Goal: Information Seeking & Learning: Learn about a topic

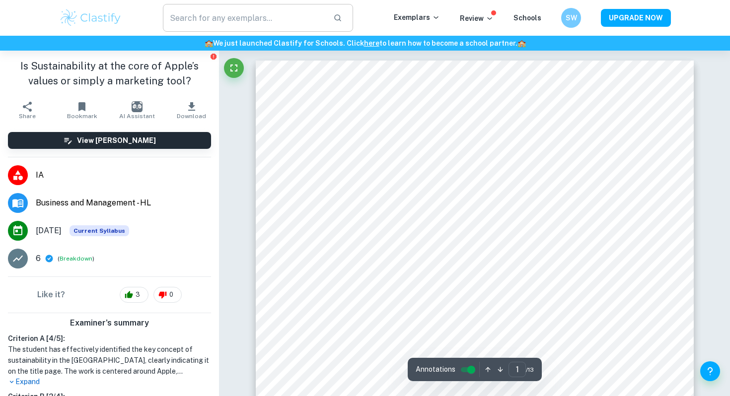
click at [266, 15] on input "text" at bounding box center [244, 18] width 162 height 28
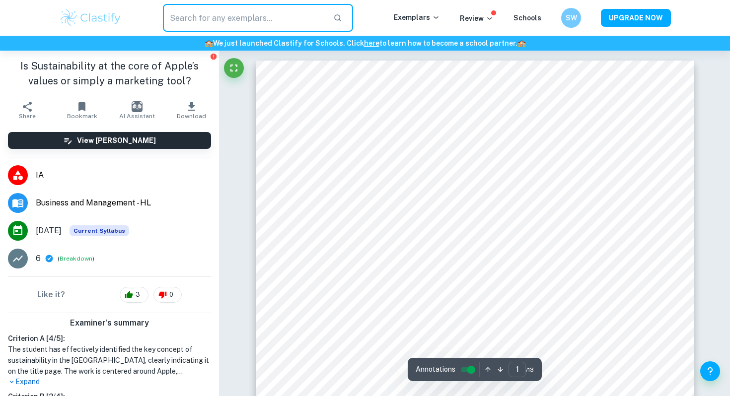
click at [266, 15] on input "text" at bounding box center [244, 18] width 162 height 28
type input "EE"
click at [421, 20] on p "Exemplars" at bounding box center [417, 17] width 46 height 11
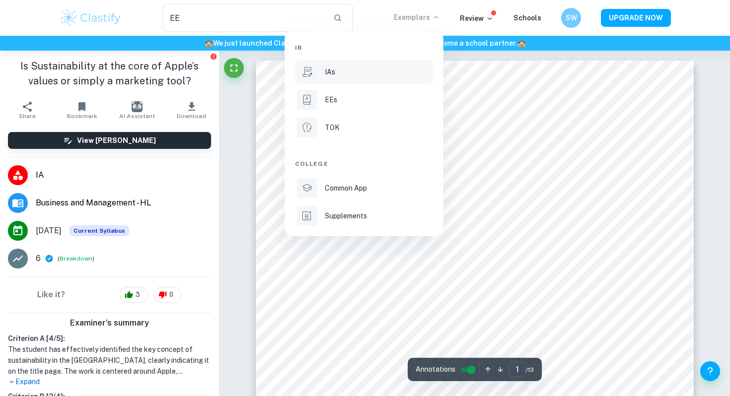
click at [335, 72] on div "IAs" at bounding box center [378, 72] width 106 height 11
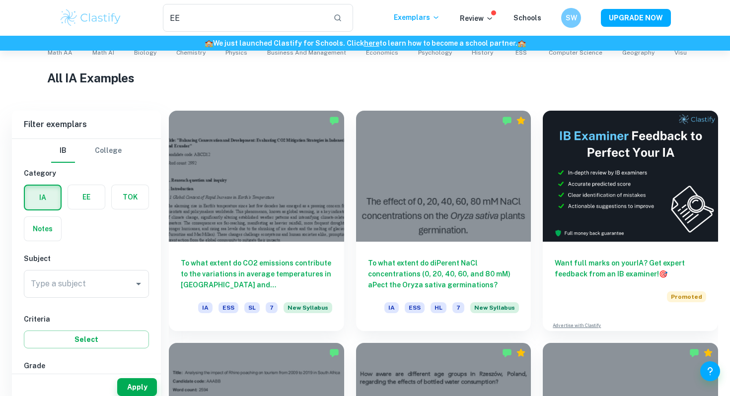
scroll to position [247, 0]
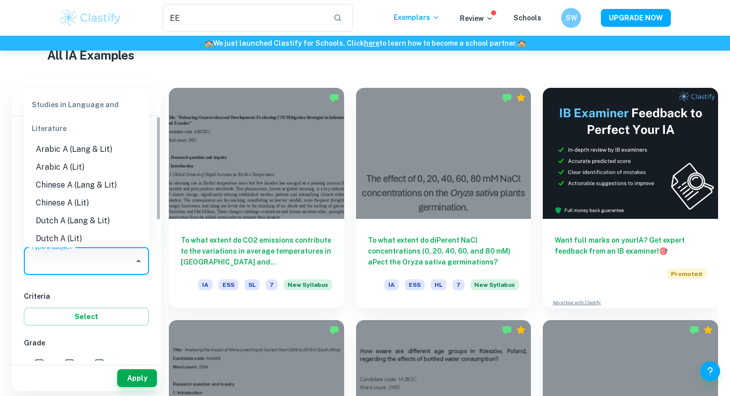
click at [117, 269] on input "Type a subject" at bounding box center [78, 261] width 101 height 19
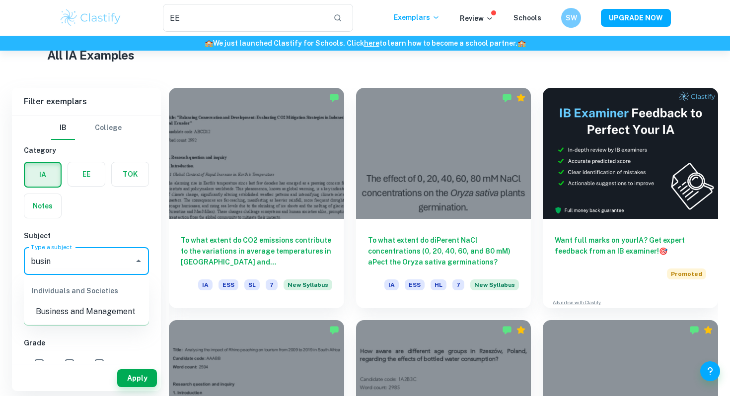
click at [116, 308] on li "Business and Management" at bounding box center [86, 312] width 125 height 18
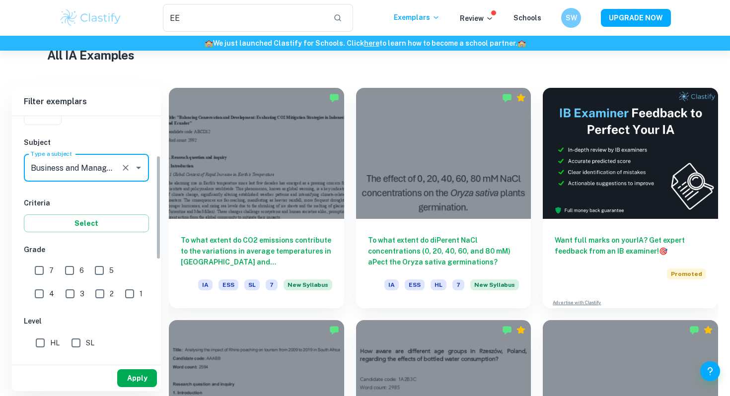
type input "Business and Management"
click at [134, 375] on button "Apply" at bounding box center [137, 379] width 40 height 18
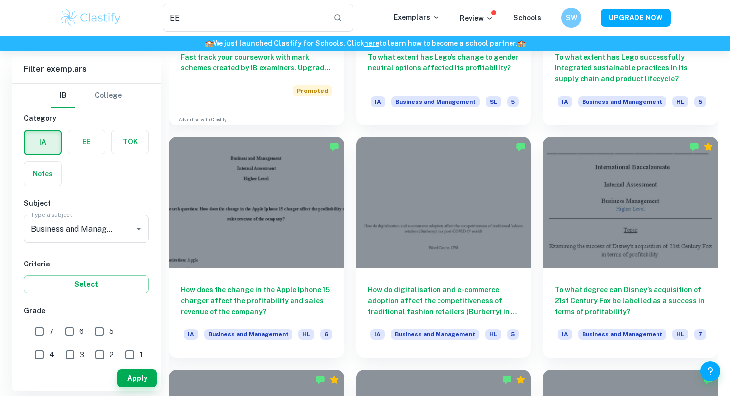
scroll to position [896, 0]
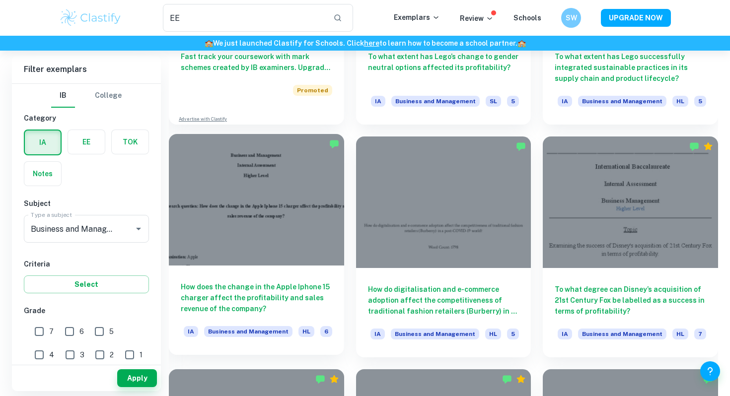
click at [254, 283] on h6 "How does the change in the Apple Iphone 15 charger affect the profitability and…" at bounding box center [257, 298] width 152 height 33
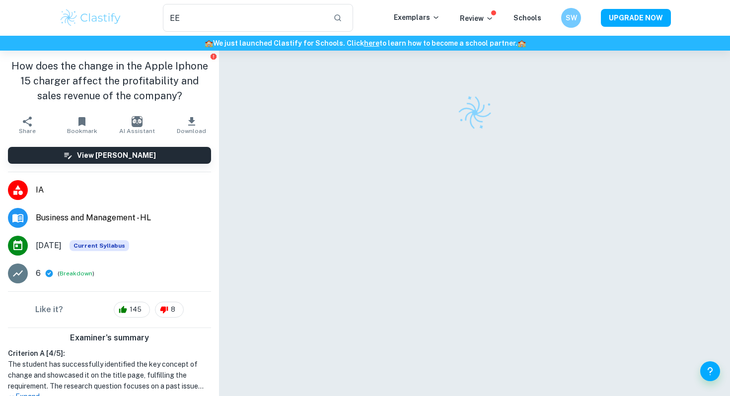
scroll to position [896, 0]
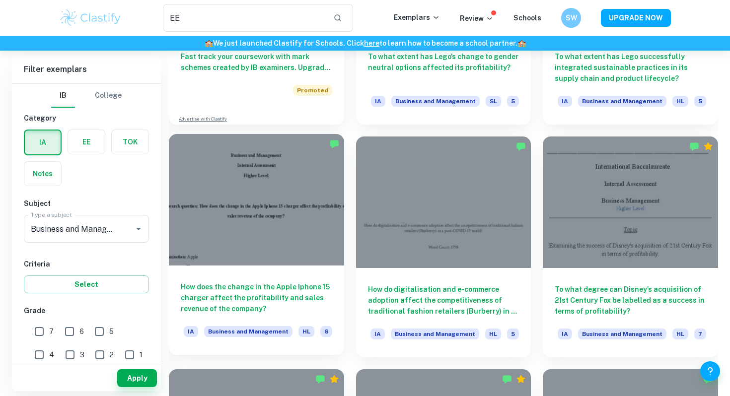
click at [256, 289] on h6 "How does the change in the Apple Iphone 15 charger affect the profitability and…" at bounding box center [257, 298] width 152 height 33
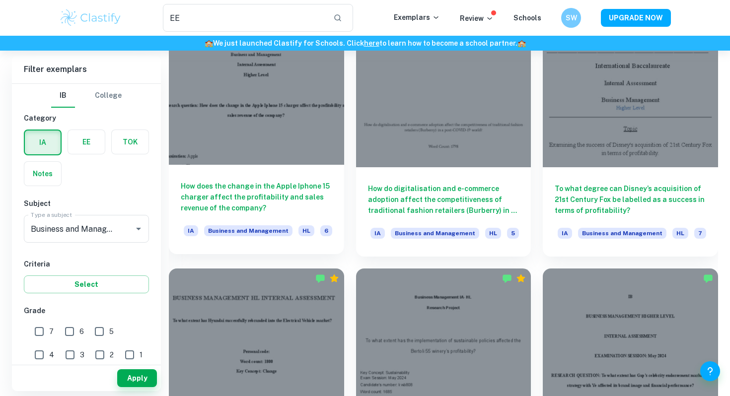
scroll to position [992, 0]
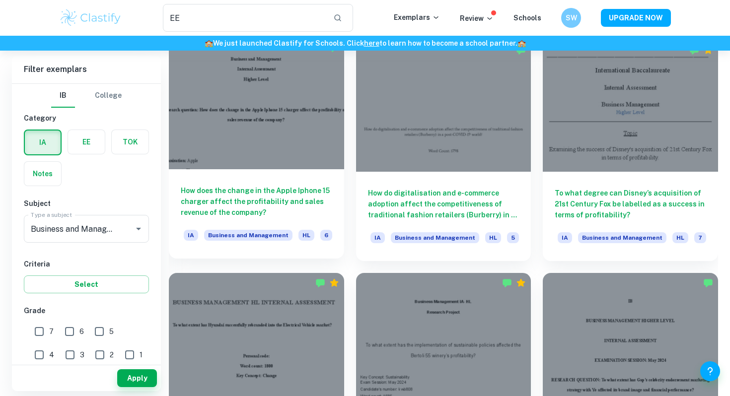
click at [290, 207] on h6 "How does the change in the Apple Iphone 15 charger affect the profitability and…" at bounding box center [257, 201] width 152 height 33
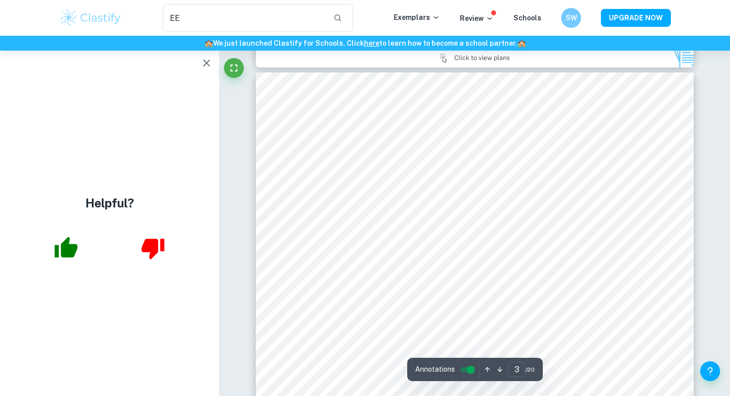
scroll to position [1382, 0]
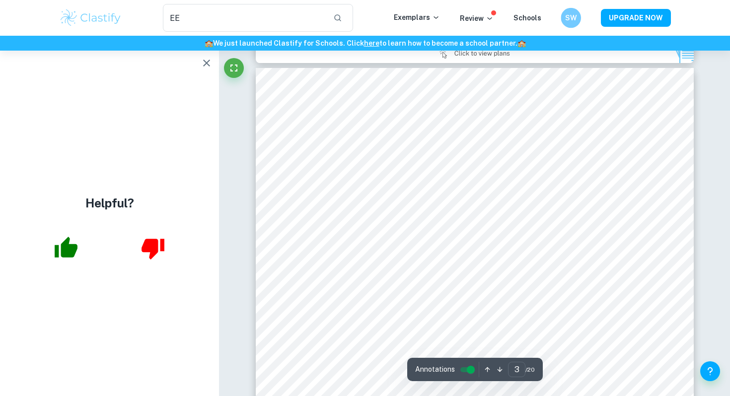
click at [575, 4] on div "EE ​ Exemplars Review Schools SW UPGRADE NOW" at bounding box center [365, 18] width 636 height 28
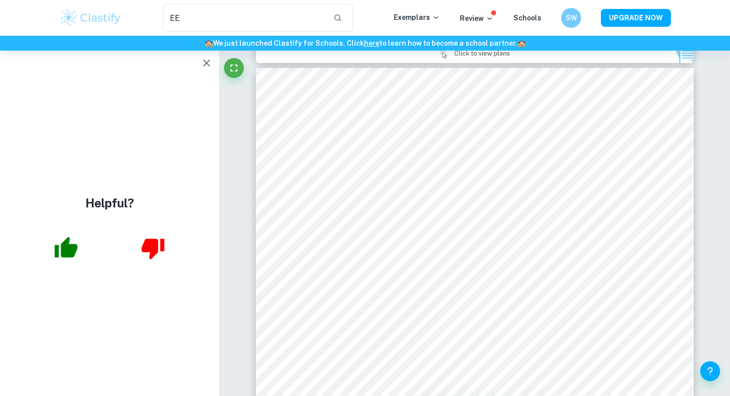
click at [575, 3] on div "EE ​ Exemplars Review Schools SW UPGRADE NOW" at bounding box center [365, 18] width 730 height 36
click at [565, 19] on div "SW" at bounding box center [571, 18] width 20 height 20
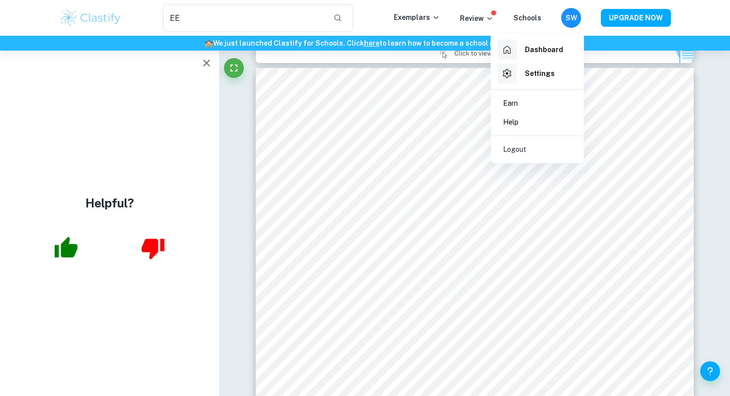
click at [574, 19] on div at bounding box center [365, 198] width 730 height 396
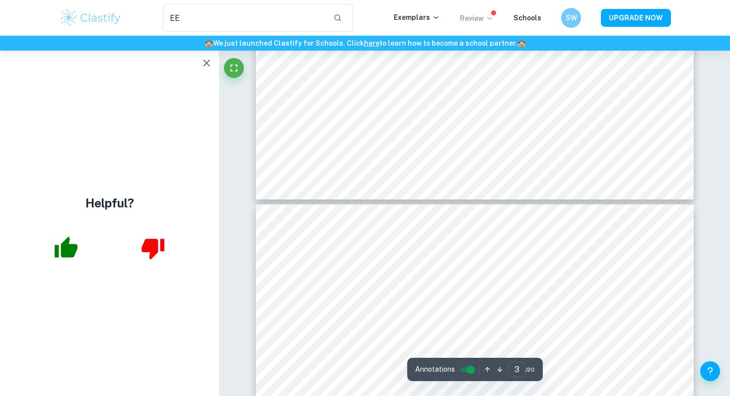
scroll to position [1868, 0]
type input "4"
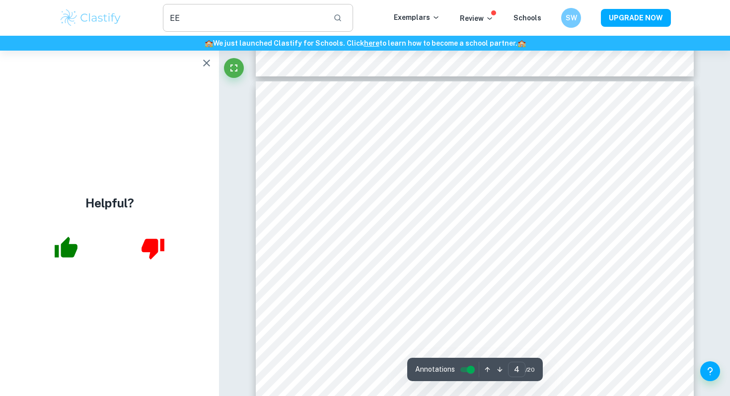
scroll to position [1993, 0]
